Goal: Task Accomplishment & Management: Use online tool/utility

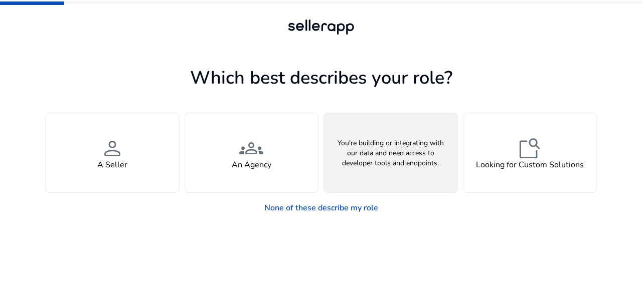
click at [400, 158] on span "webhook" at bounding box center [390, 148] width 24 height 24
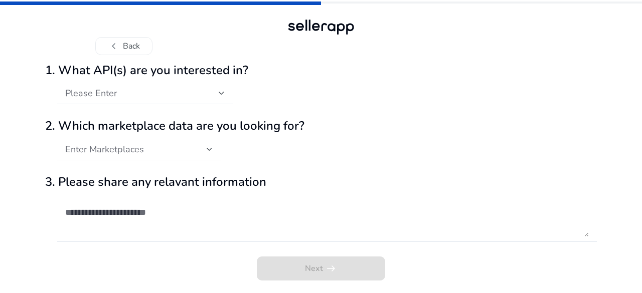
click at [102, 101] on div "Please Enter" at bounding box center [144, 93] width 159 height 22
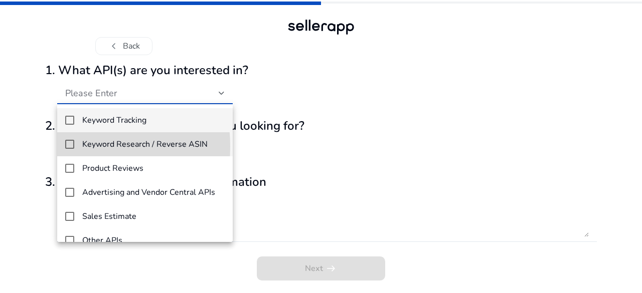
click at [70, 146] on mat-pseudo-checkbox at bounding box center [69, 144] width 9 height 9
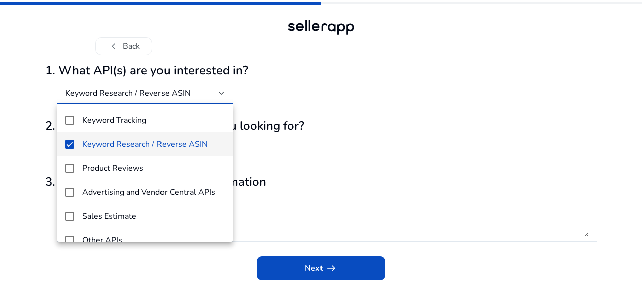
click at [13, 179] on div at bounding box center [321, 146] width 642 height 293
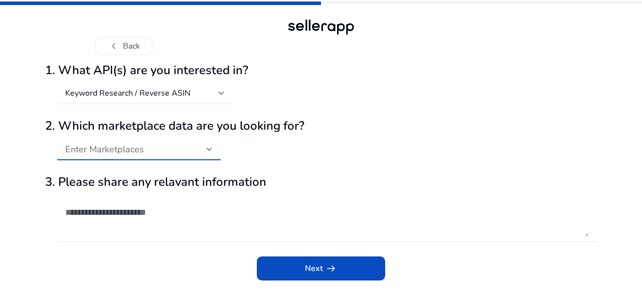
click at [100, 149] on span "Enter Marketplaces" at bounding box center [104, 149] width 79 height 12
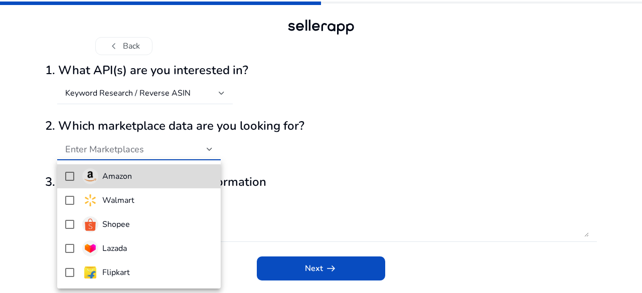
click at [70, 178] on mat-pseudo-checkbox at bounding box center [69, 176] width 9 height 9
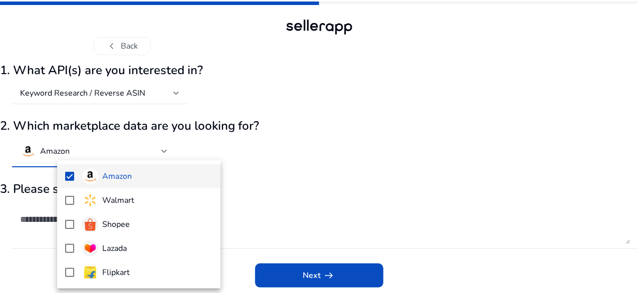
click at [17, 224] on div at bounding box center [319, 146] width 638 height 293
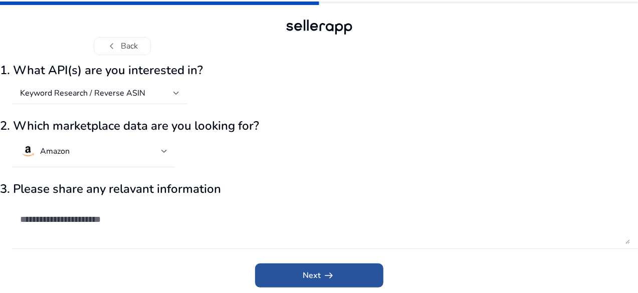
click at [307, 276] on span "Next arrow_right_alt" at bounding box center [319, 276] width 32 height 12
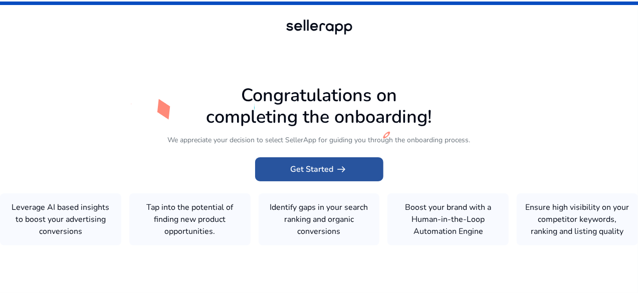
click at [316, 163] on span "Get Started arrow_right_alt" at bounding box center [319, 169] width 57 height 12
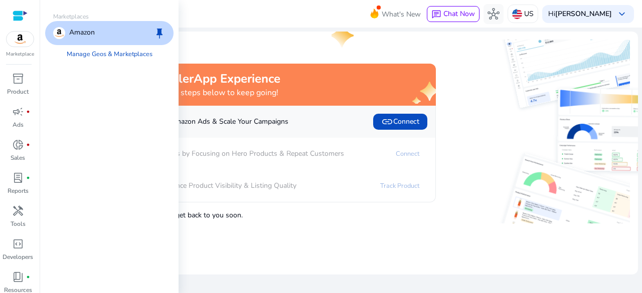
click at [19, 39] on img at bounding box center [20, 39] width 27 height 15
click at [75, 37] on p "Amazon" at bounding box center [82, 33] width 26 height 12
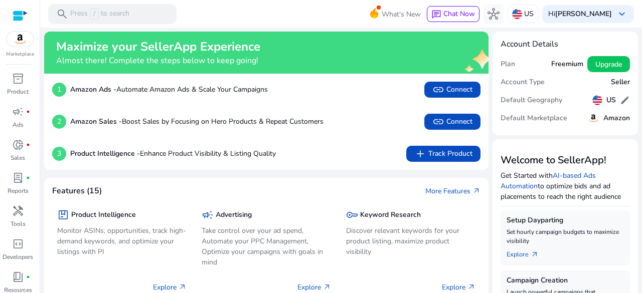
scroll to position [9, 0]
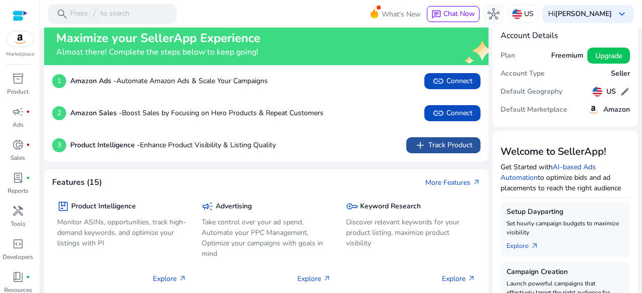
click at [441, 140] on span "add Track Product" at bounding box center [443, 145] width 58 height 12
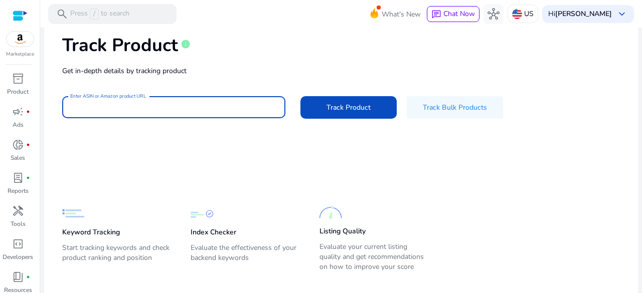
click at [132, 106] on input "Enter ASIN or Amazon product URL" at bounding box center [173, 107] width 207 height 11
type input "*******"
click at [300, 96] on button "Track Product" at bounding box center [348, 107] width 96 height 23
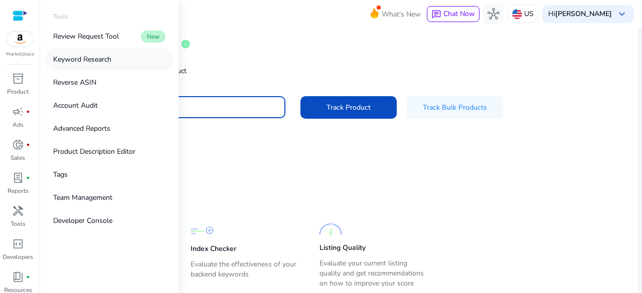
click at [93, 65] on link "Keyword Research" at bounding box center [109, 59] width 128 height 23
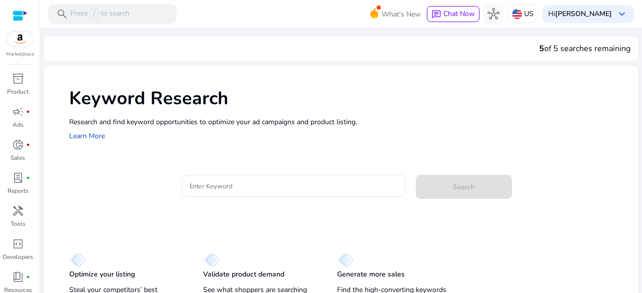
click at [244, 185] on input "Enter Keyword" at bounding box center [293, 185] width 208 height 11
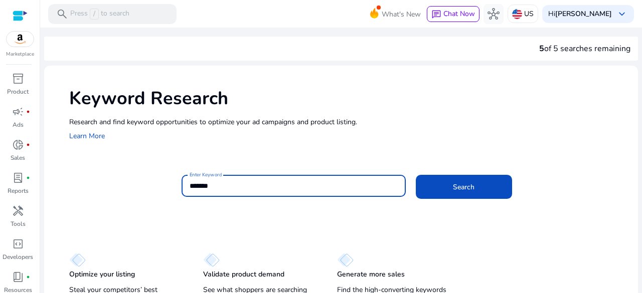
type input "*******"
click at [416, 175] on button "Search" at bounding box center [464, 187] width 96 height 24
